Goal: Transaction & Acquisition: Purchase product/service

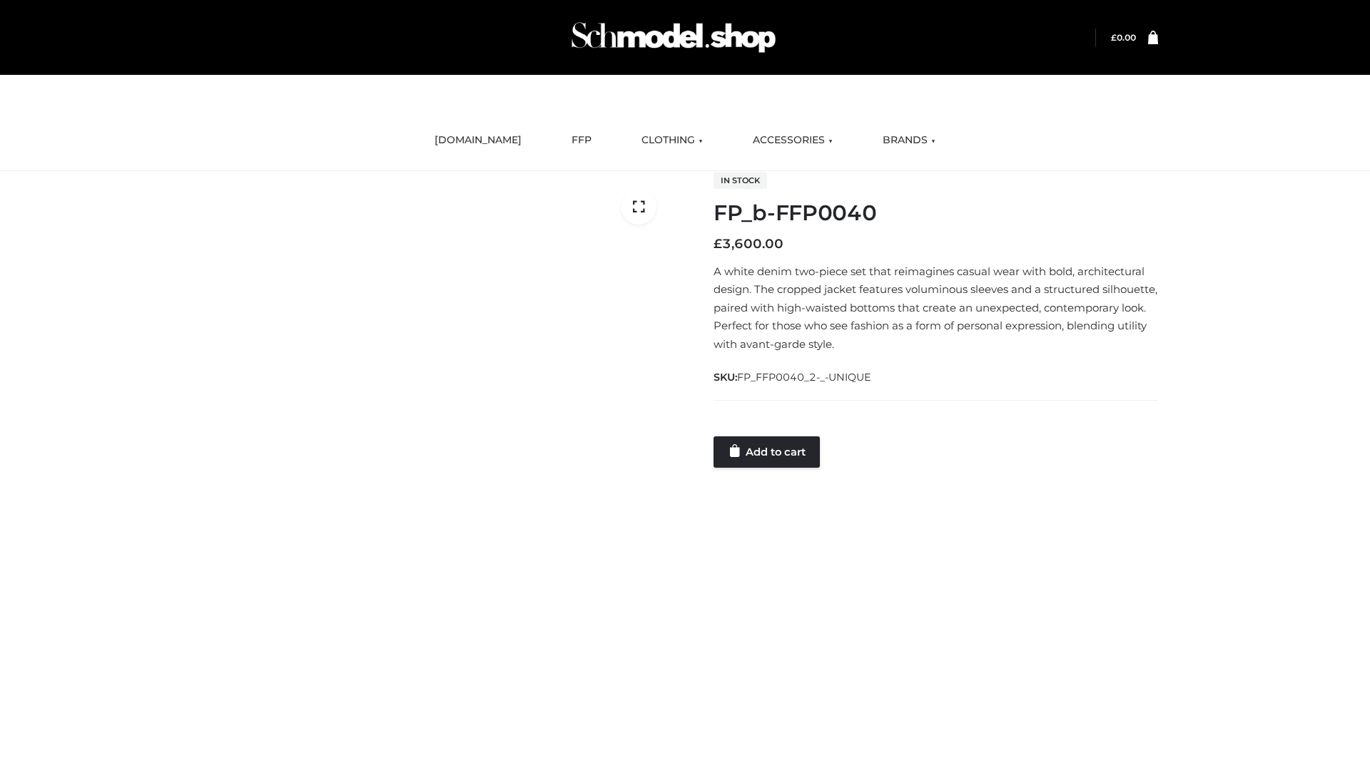
click at [768, 452] on link "Add to cart" at bounding box center [766, 452] width 106 height 31
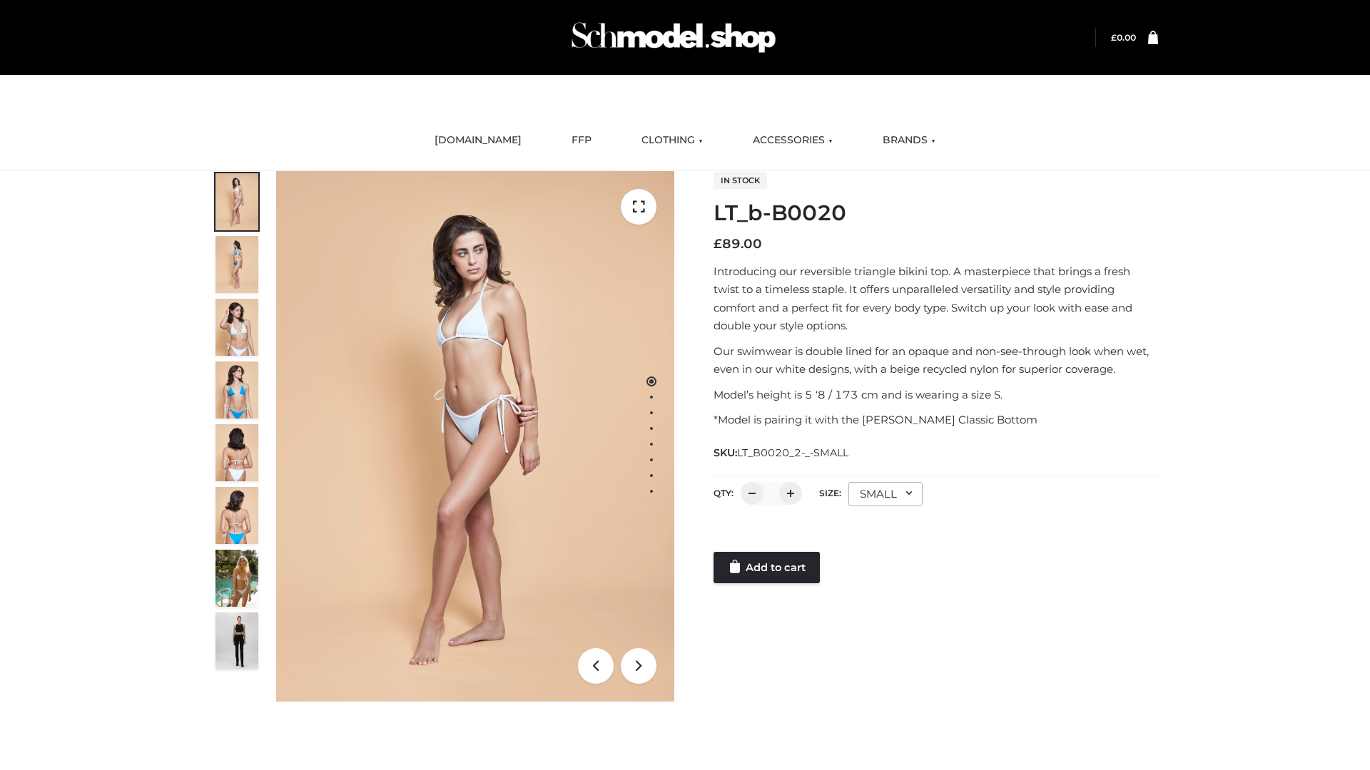
click at [768, 568] on link "Add to cart" at bounding box center [766, 567] width 106 height 31
